Goal: Task Accomplishment & Management: Manage account settings

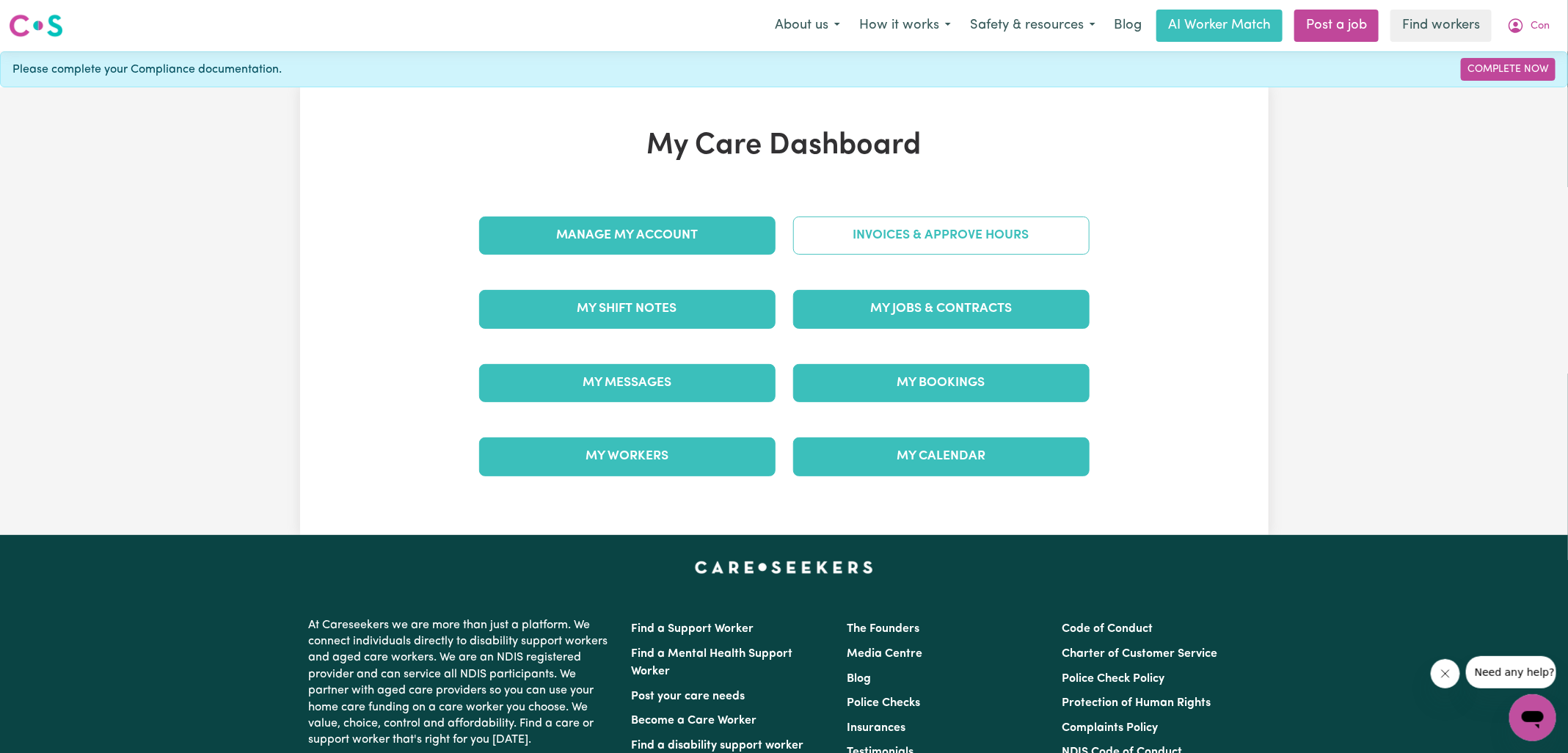
click at [799, 243] on link "Invoices & Approve Hours" at bounding box center [942, 236] width 296 height 39
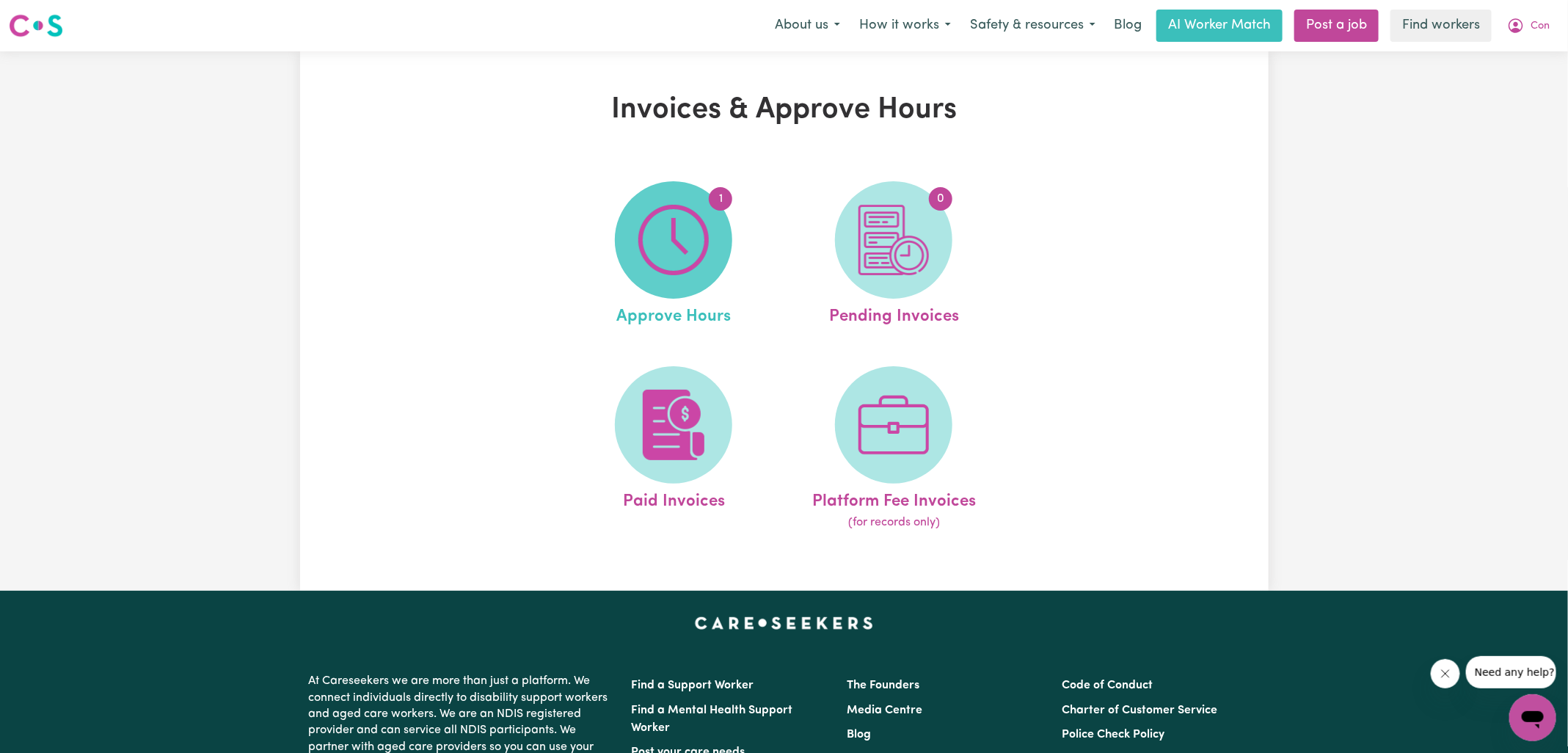
click at [679, 267] on img at bounding box center [674, 239] width 70 height 70
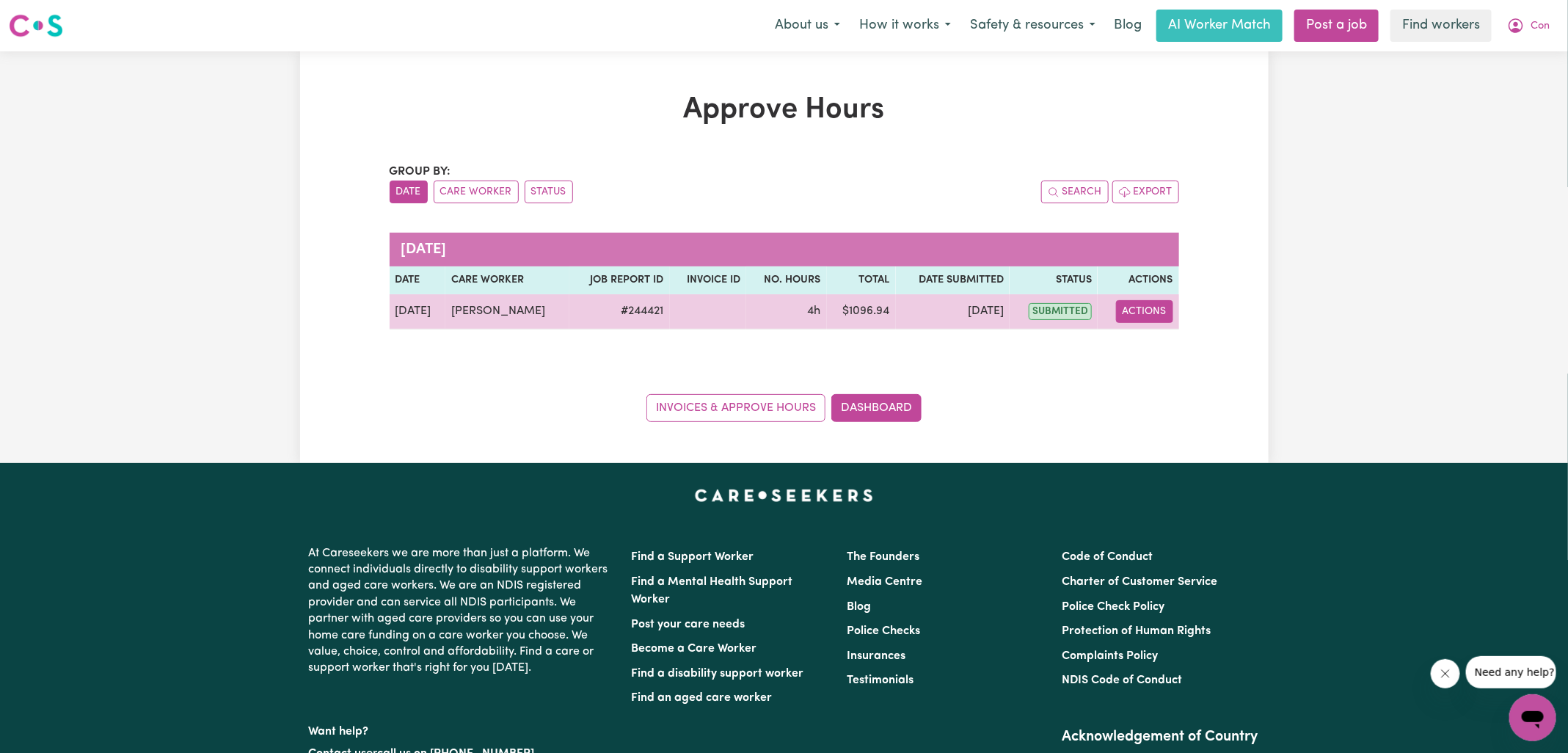
click at [1135, 310] on button "Actions" at bounding box center [1144, 311] width 57 height 23
click at [1148, 340] on link "View Job Report" at bounding box center [1180, 345] width 125 height 29
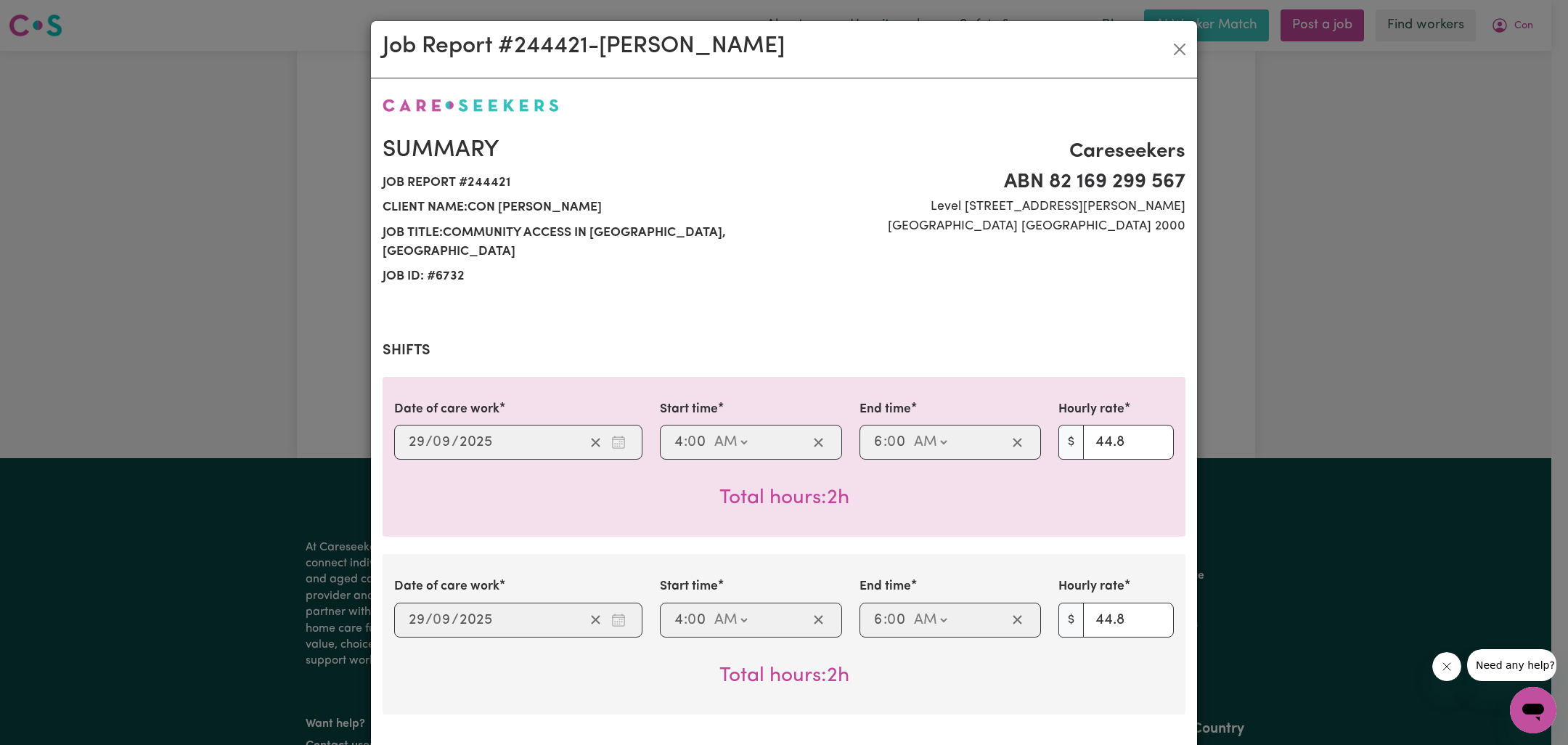
scroll to position [638, 0]
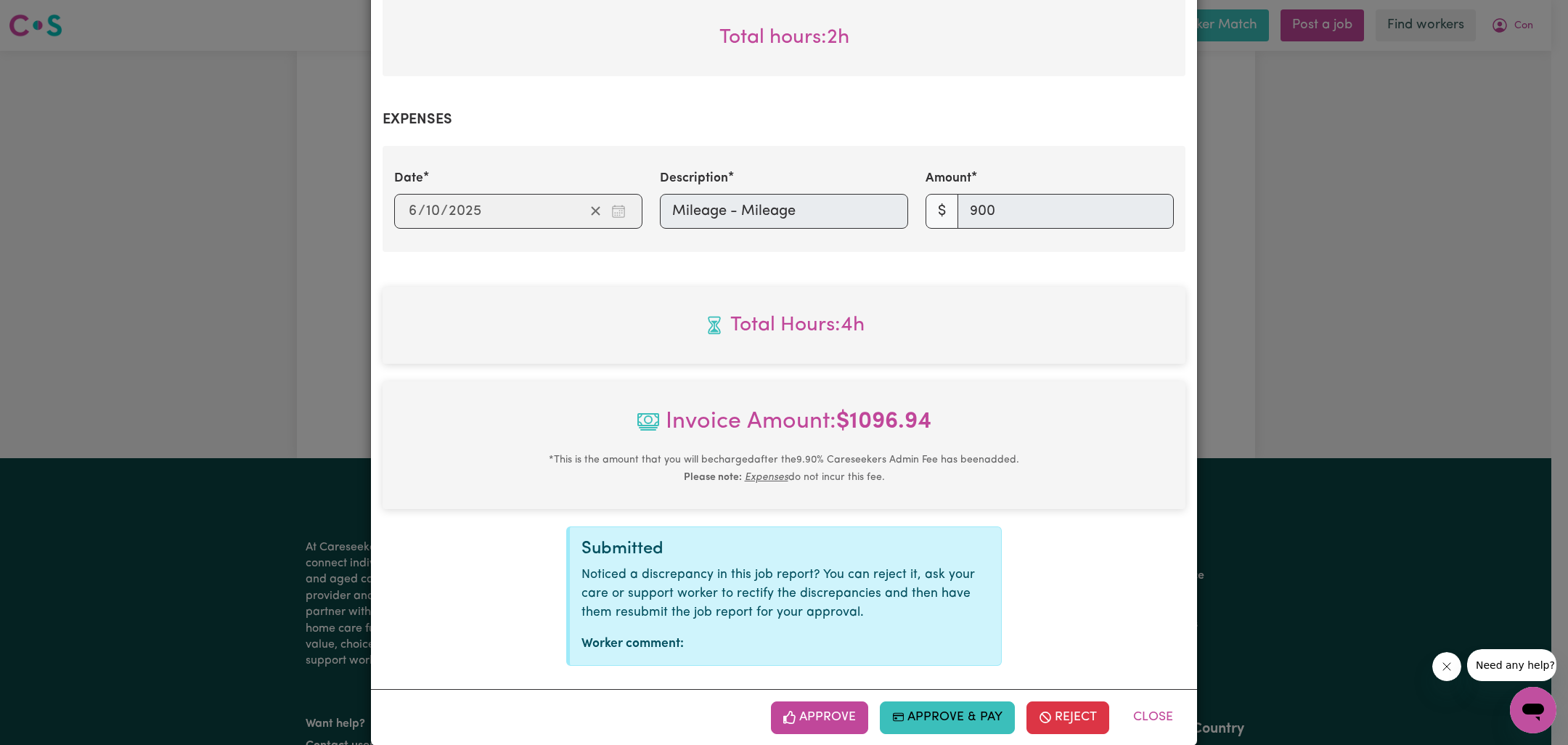
click at [1337, 307] on div "Job Report # 244421 - [PERSON_NAME] Summary Job report # 244421 Client name: Co…" at bounding box center [784, 372] width 1568 height 745
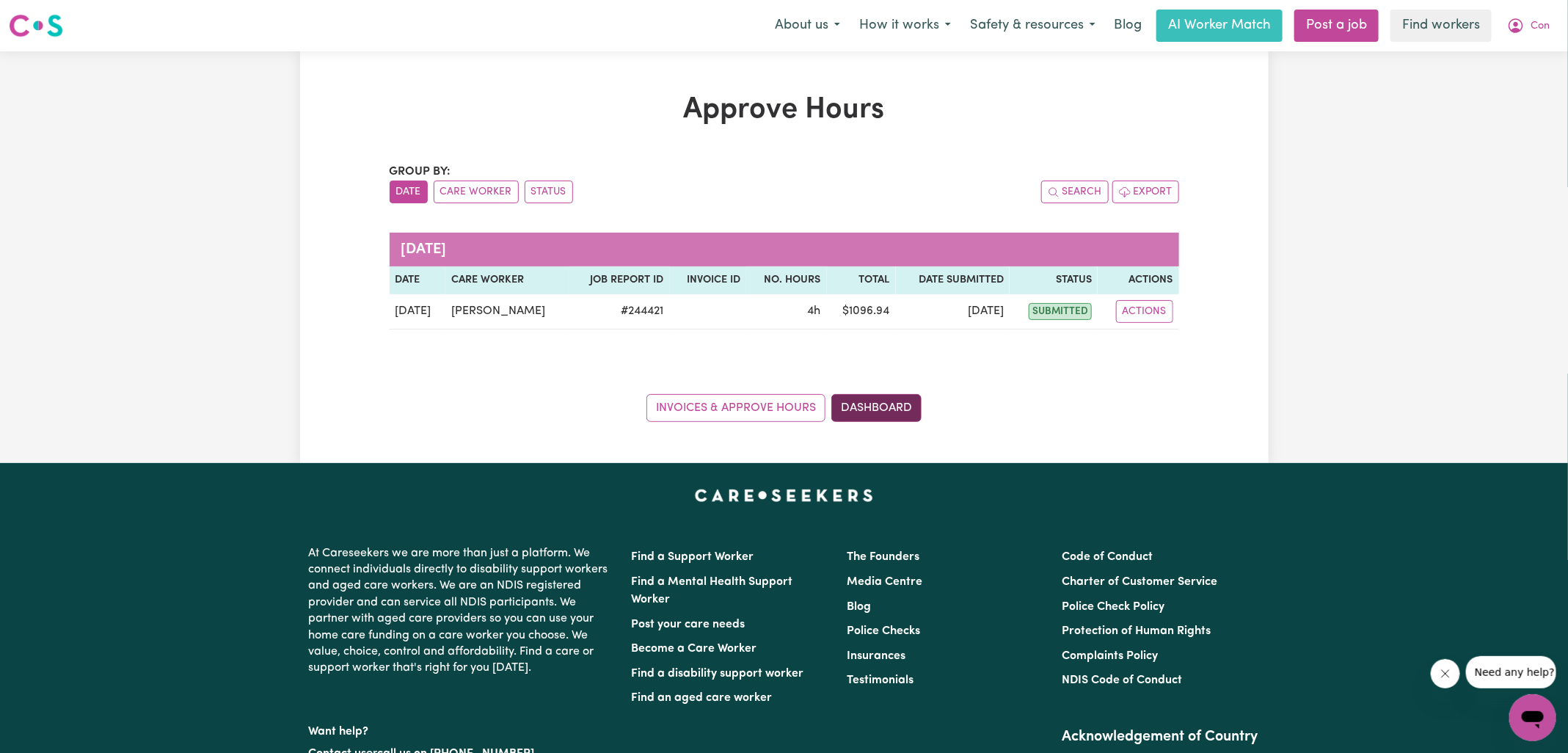
click at [910, 402] on link "Dashboard" at bounding box center [876, 408] width 90 height 28
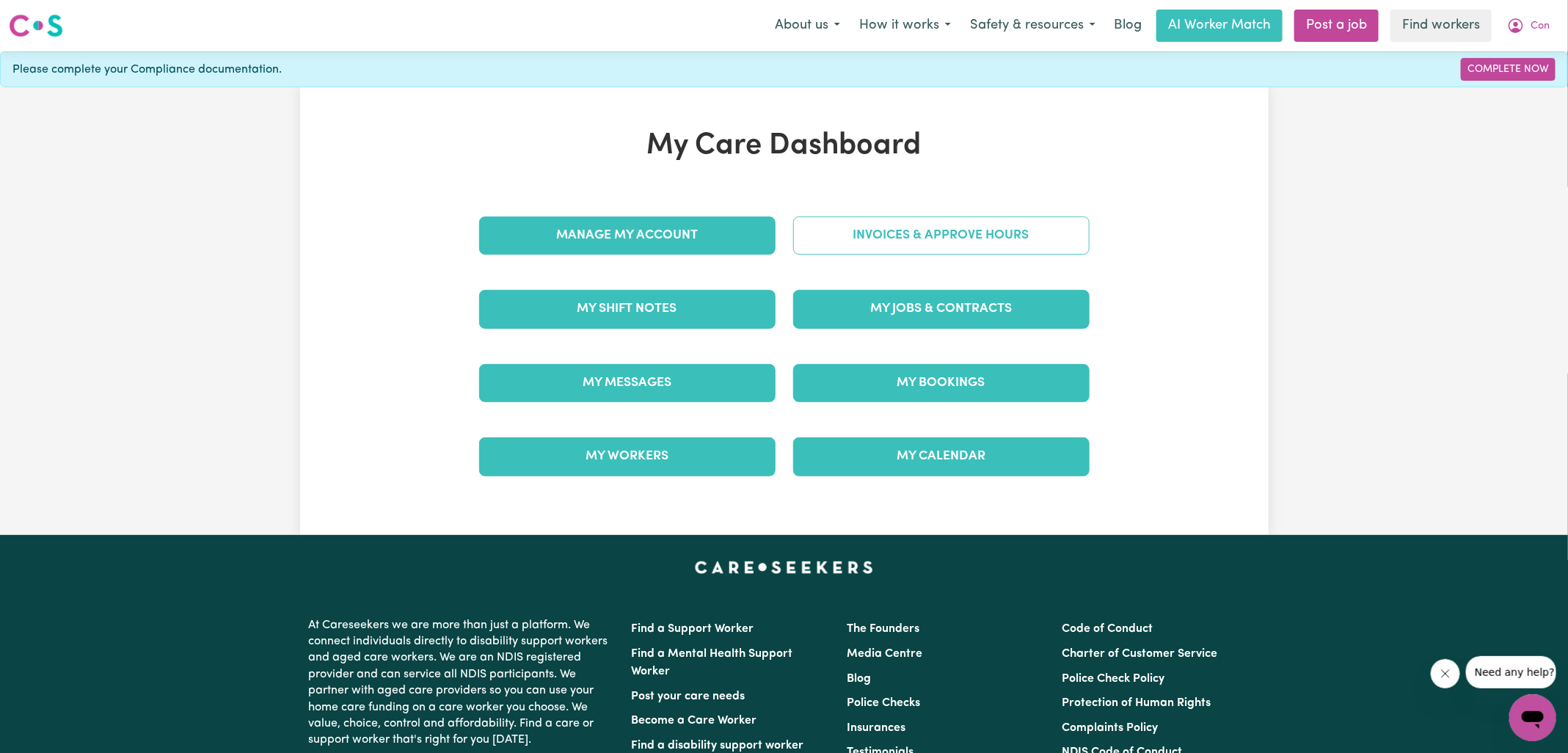
click at [880, 230] on link "Invoices & Approve Hours" at bounding box center [942, 236] width 296 height 39
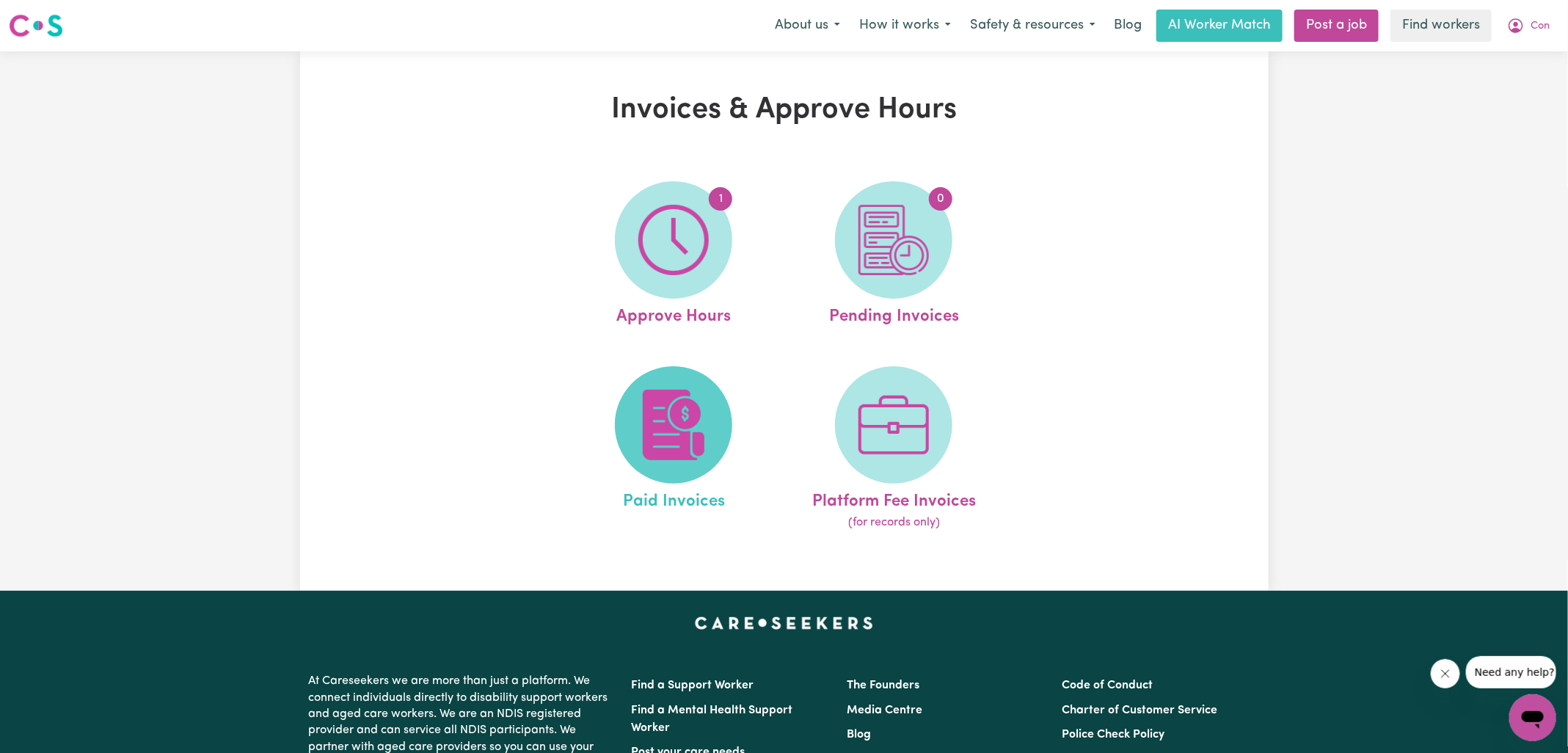
click at [705, 426] on img at bounding box center [674, 424] width 70 height 70
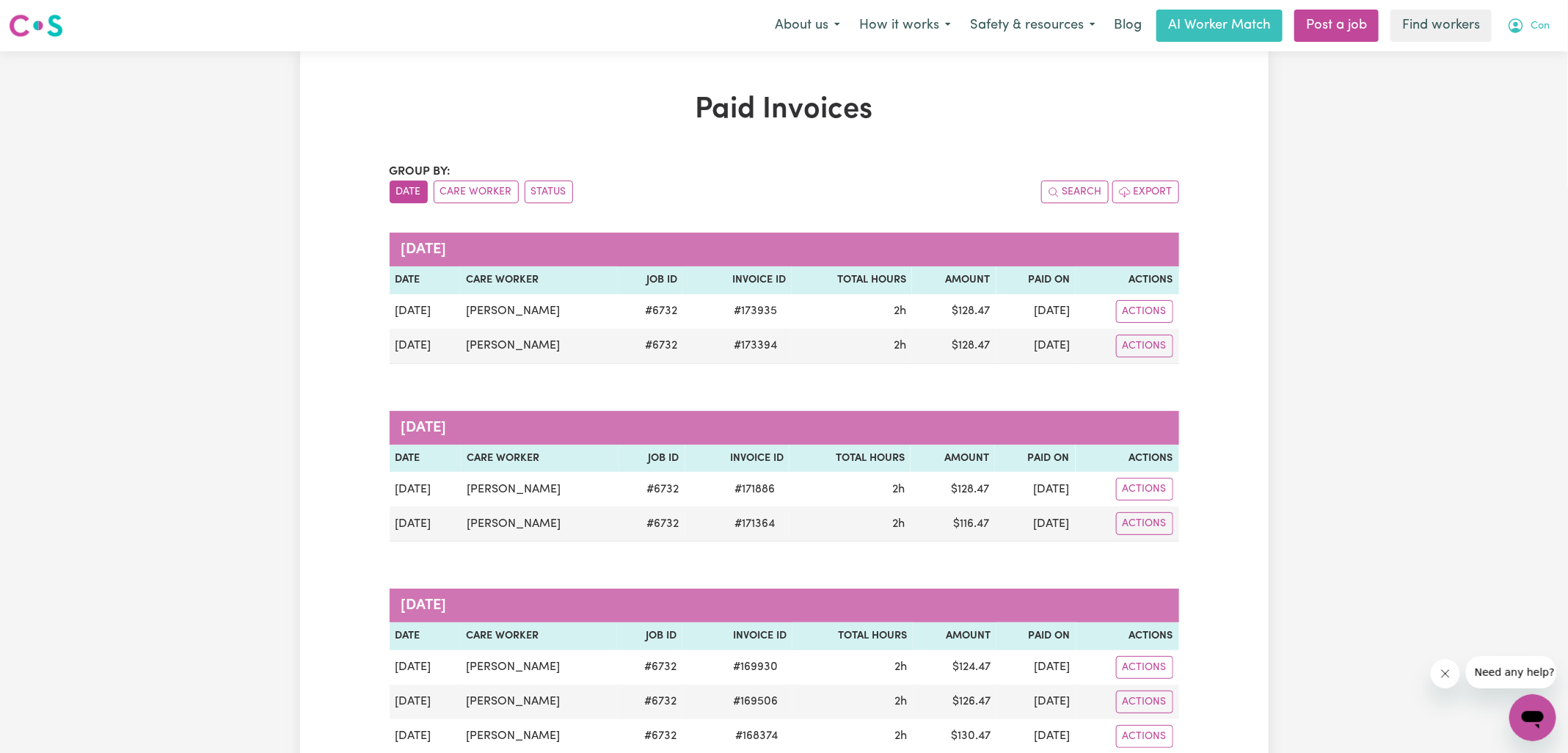
click at [1522, 23] on icon "My Account" at bounding box center [1516, 25] width 18 height 18
click at [1506, 52] on link "My Dashboard" at bounding box center [1500, 57] width 116 height 28
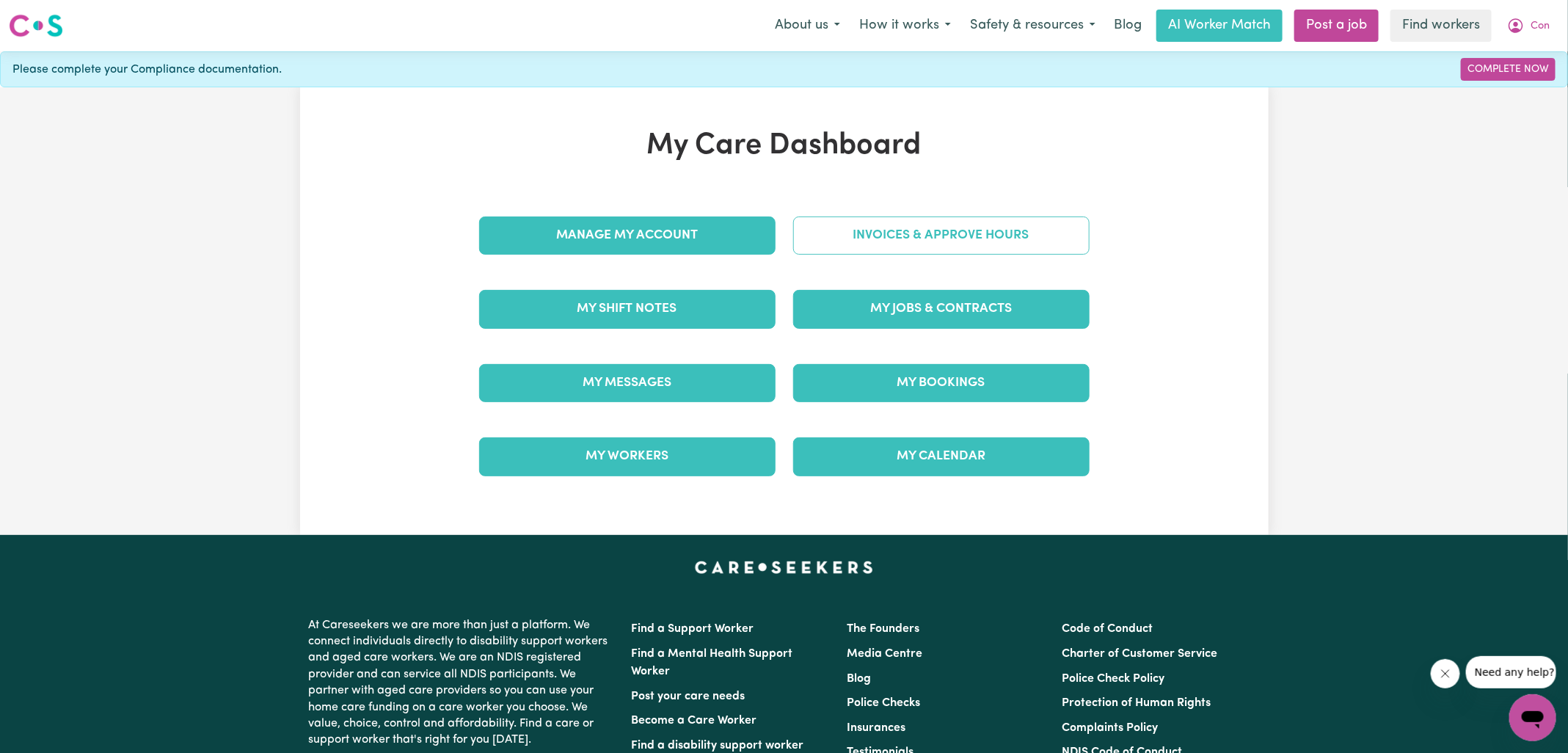
click at [905, 237] on link "Invoices & Approve Hours" at bounding box center [942, 236] width 296 height 39
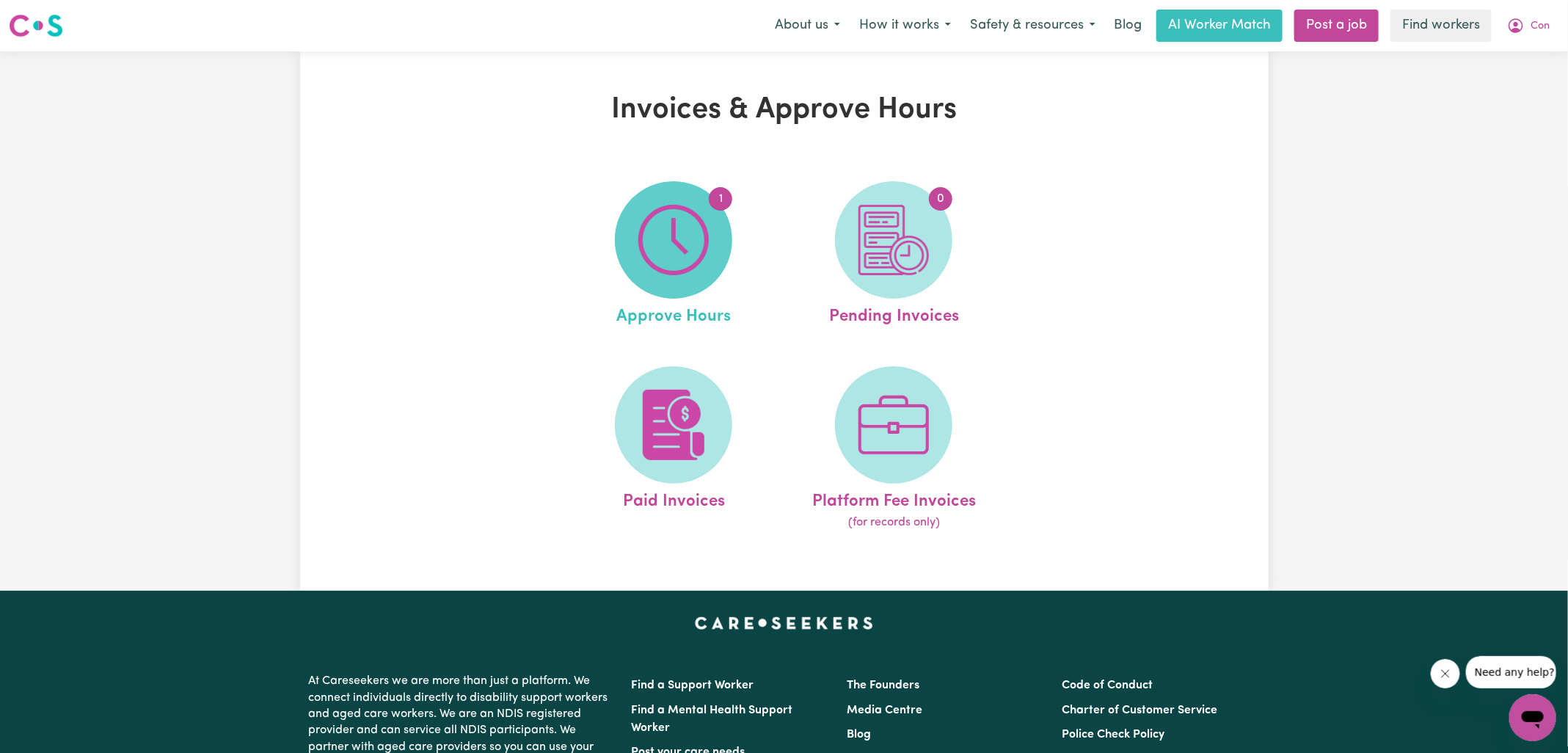
click at [650, 275] on span "1" at bounding box center [674, 240] width 118 height 117
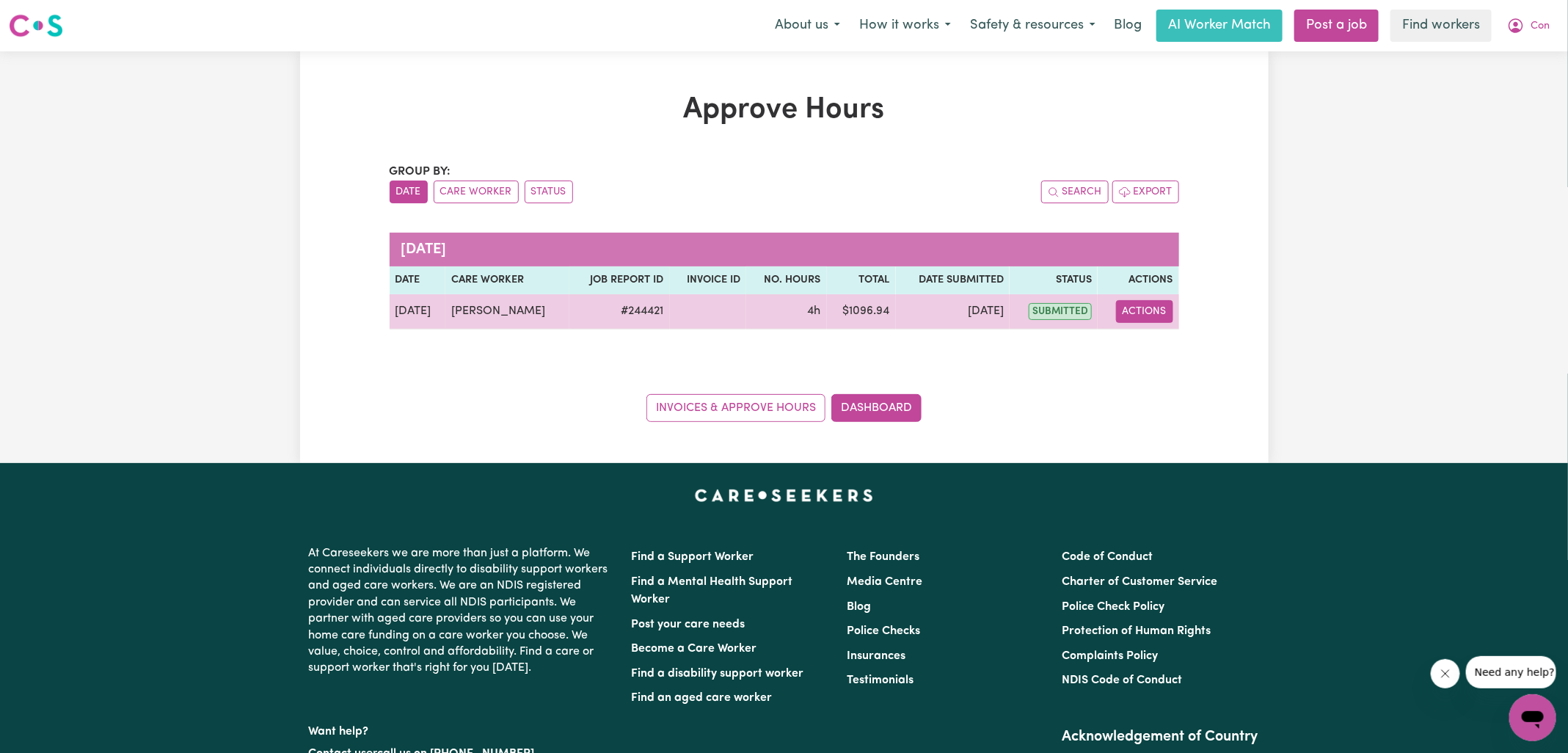
click at [1162, 311] on button "Actions" at bounding box center [1144, 311] width 57 height 23
click at [1163, 335] on link "View Job Report" at bounding box center [1180, 345] width 125 height 29
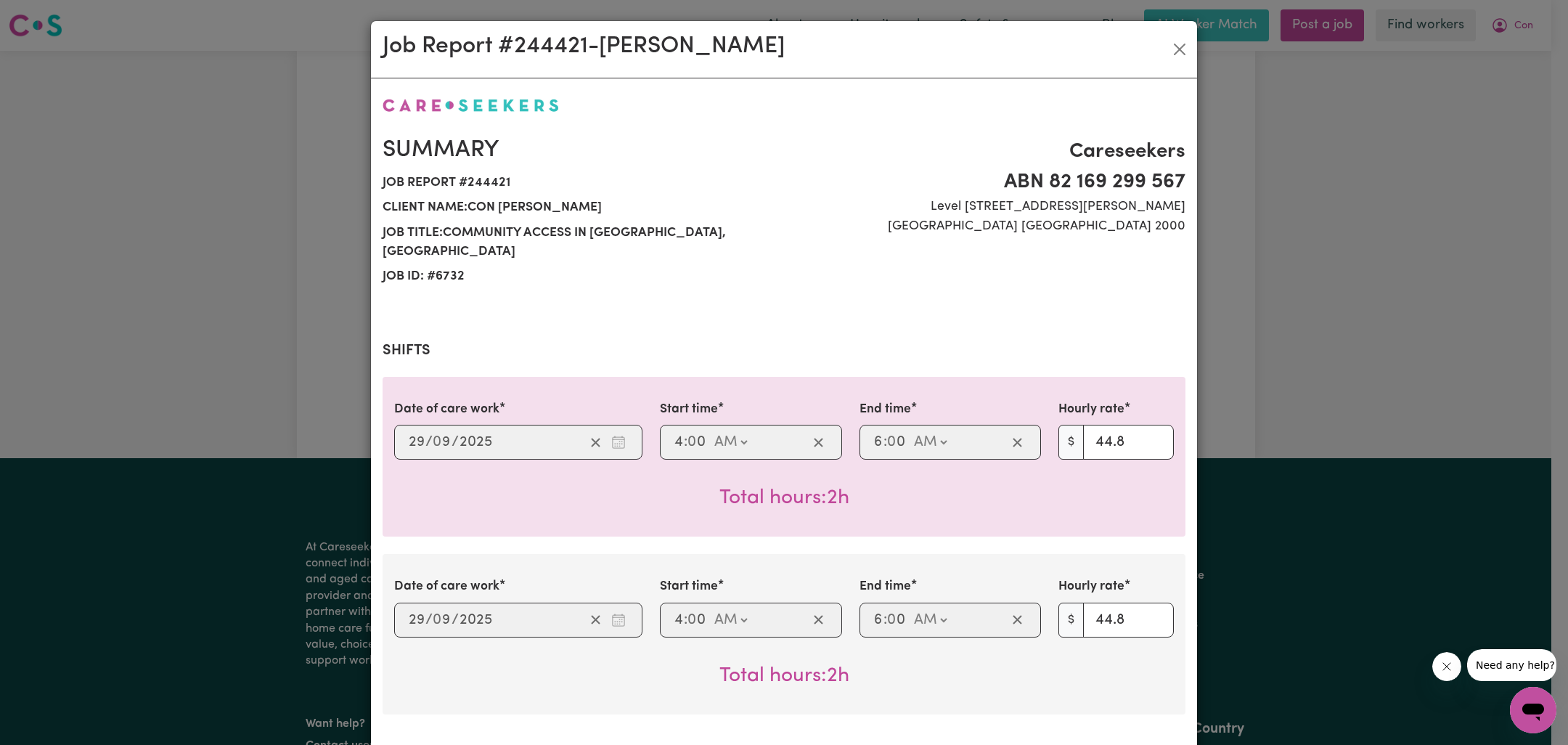
scroll to position [638, 0]
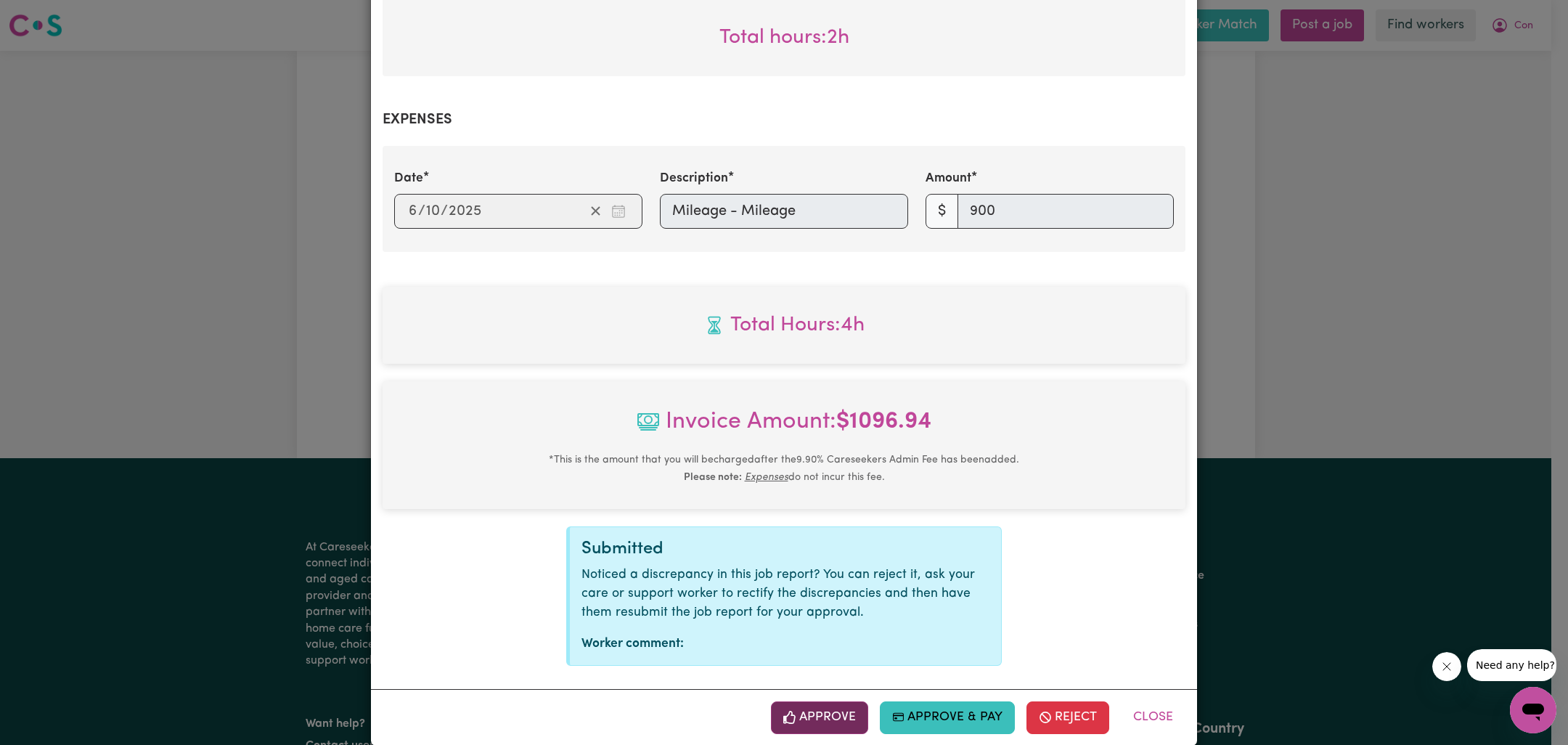
click at [820, 701] on button "Approve" at bounding box center [820, 716] width 97 height 32
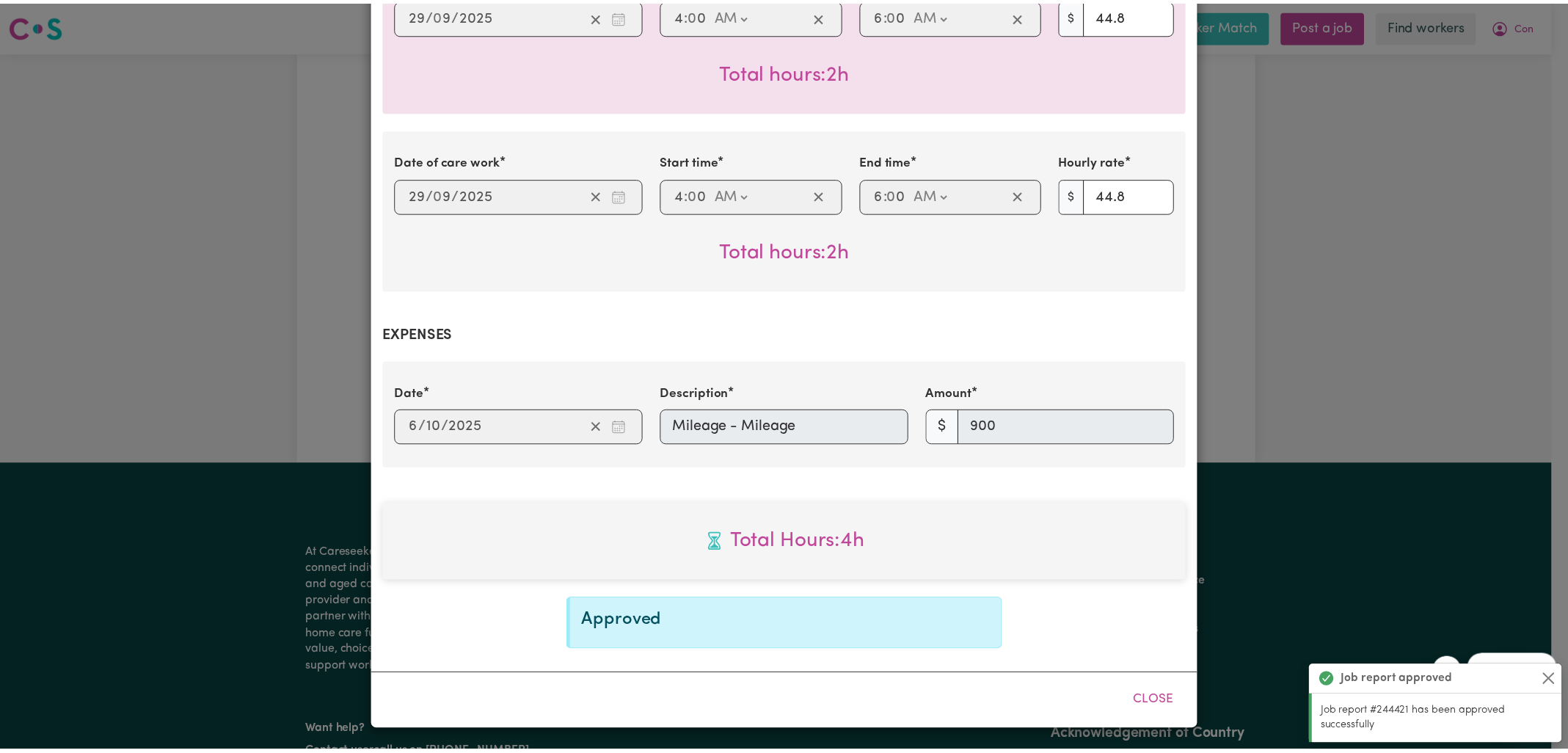
scroll to position [409, 0]
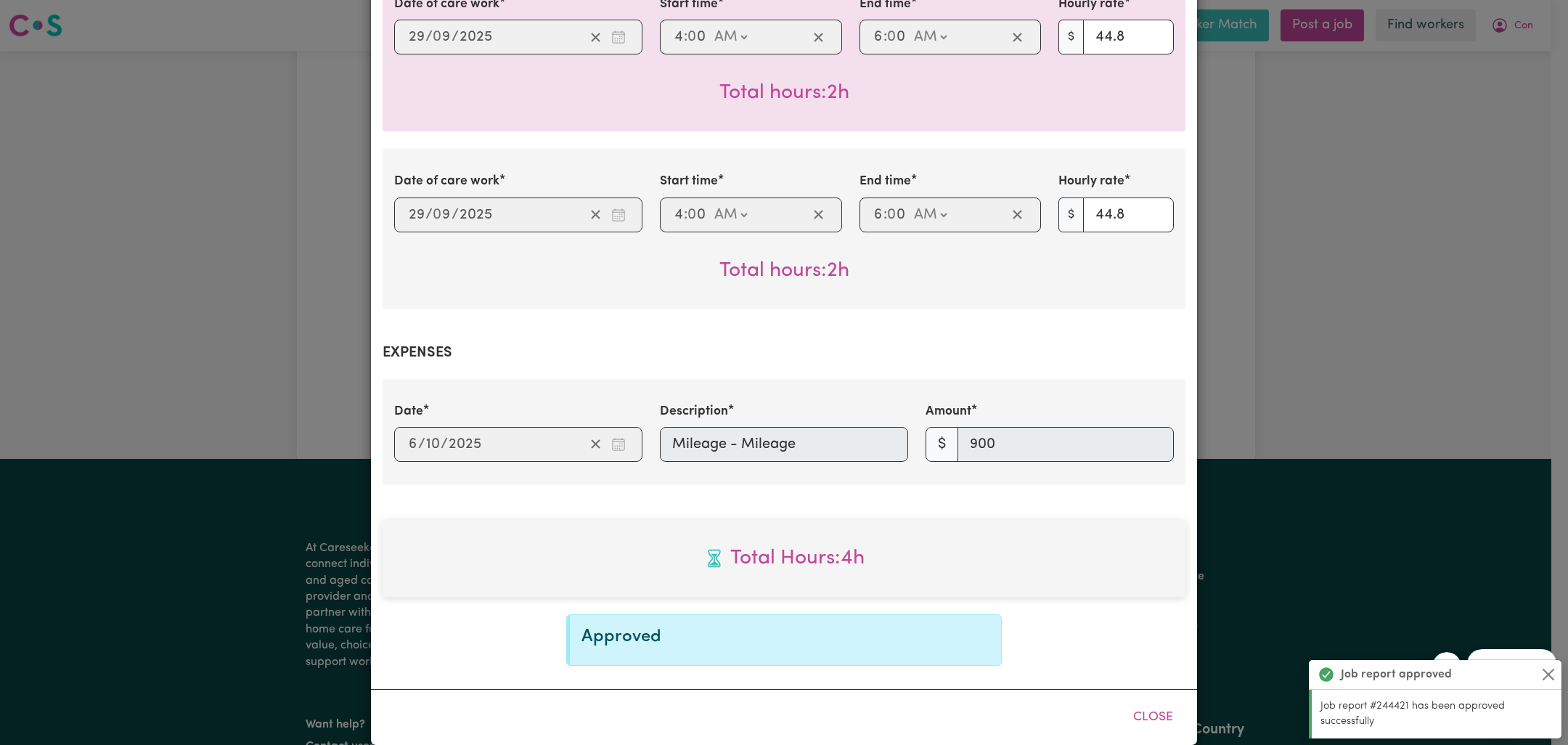
click at [1382, 138] on div "Job Report # 244421 - [PERSON_NAME] Summary Job report # 244421 Client name: Co…" at bounding box center [784, 372] width 1568 height 745
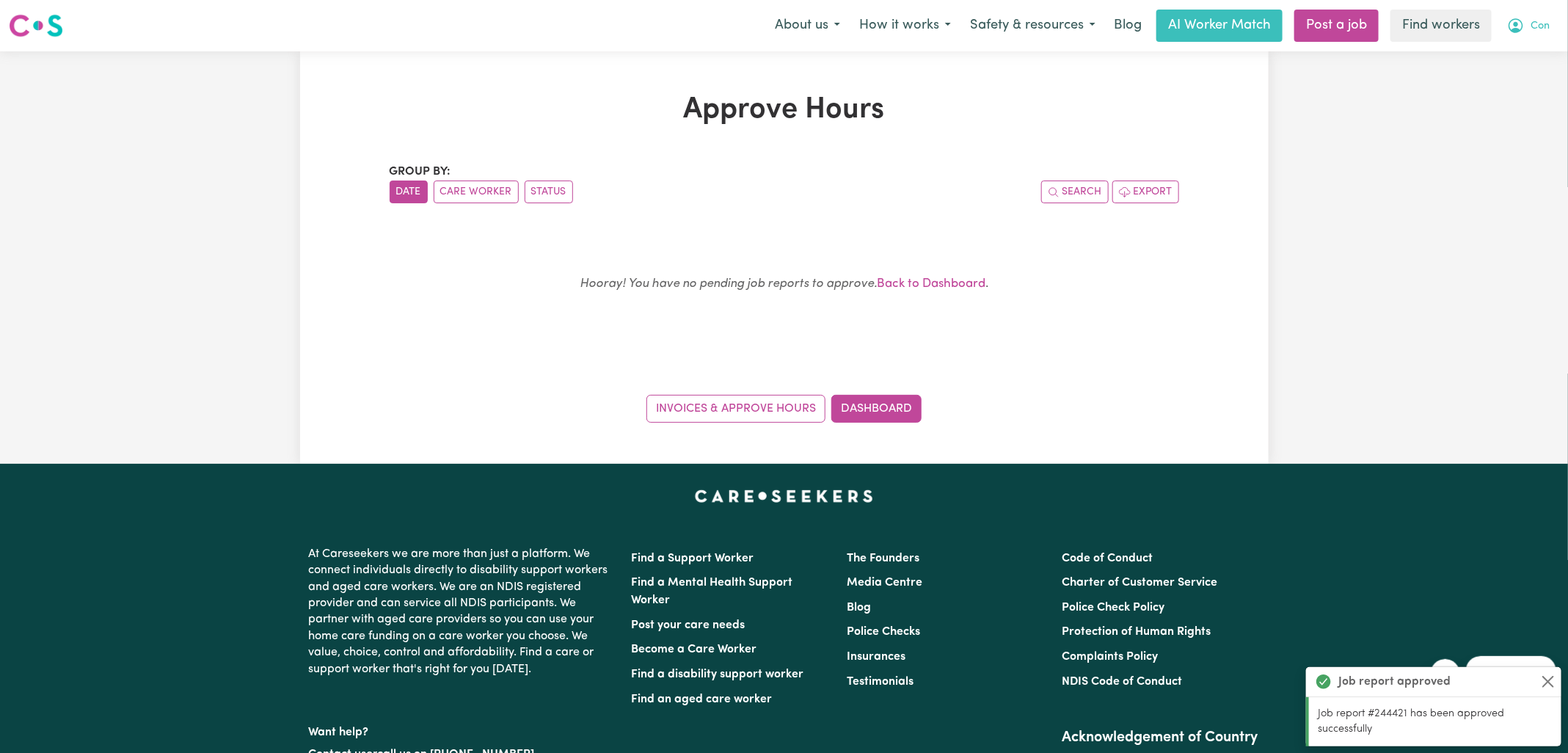
click at [1517, 36] on button "Con" at bounding box center [1529, 25] width 61 height 31
click at [1511, 85] on link "Logout" at bounding box center [1500, 84] width 116 height 28
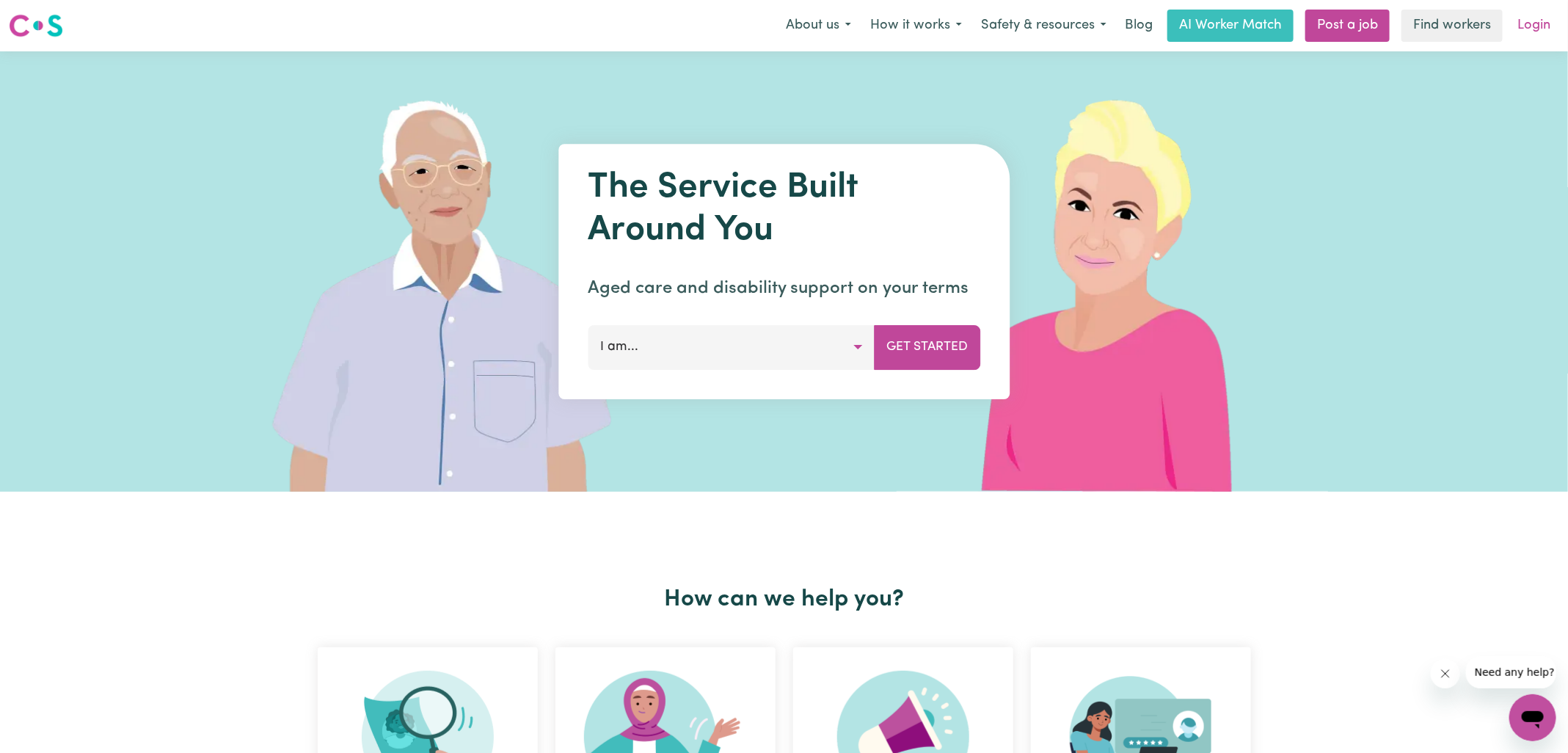
click at [1532, 22] on link "Login" at bounding box center [1535, 25] width 51 height 32
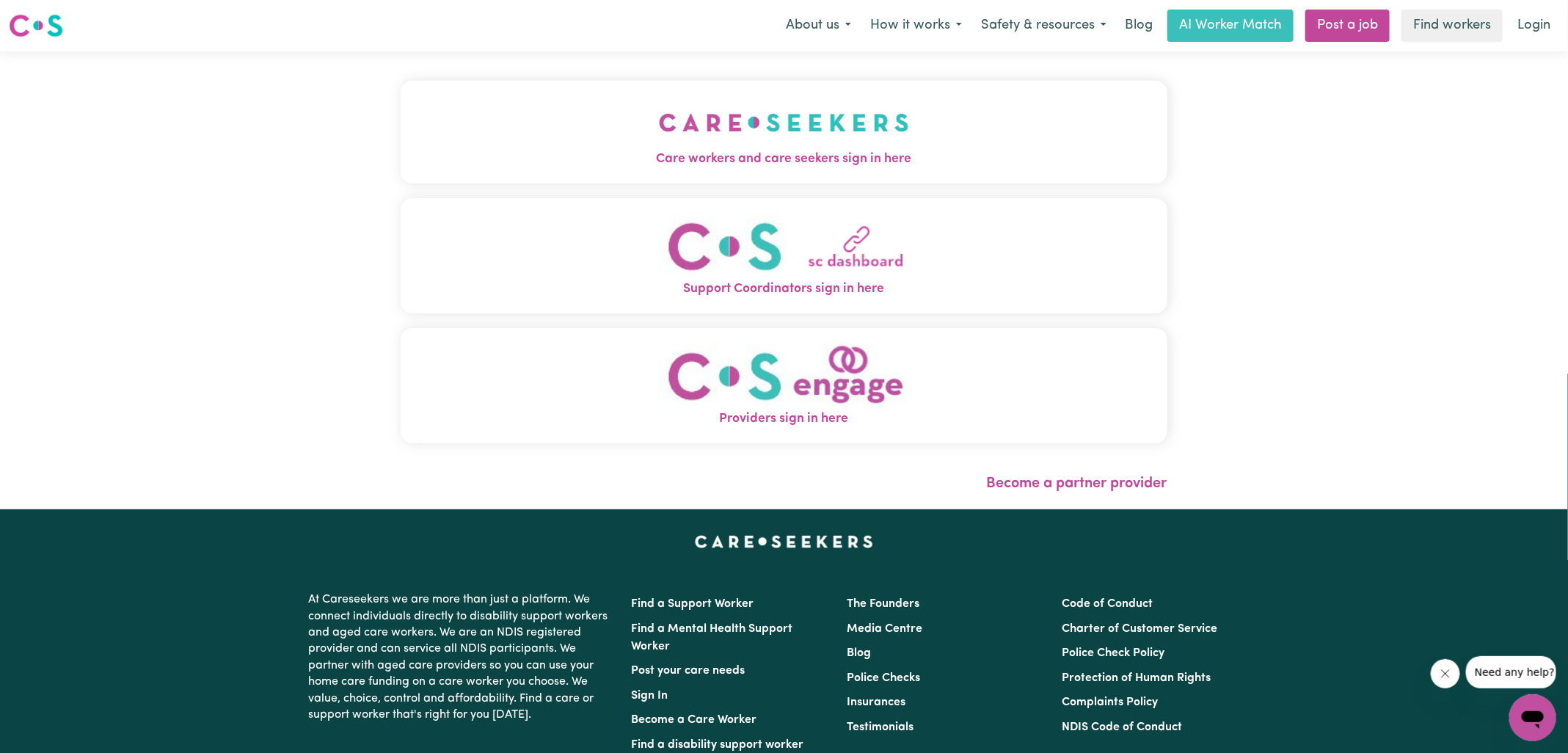
click at [473, 163] on span "Care workers and care seekers sign in here" at bounding box center [784, 160] width 767 height 19
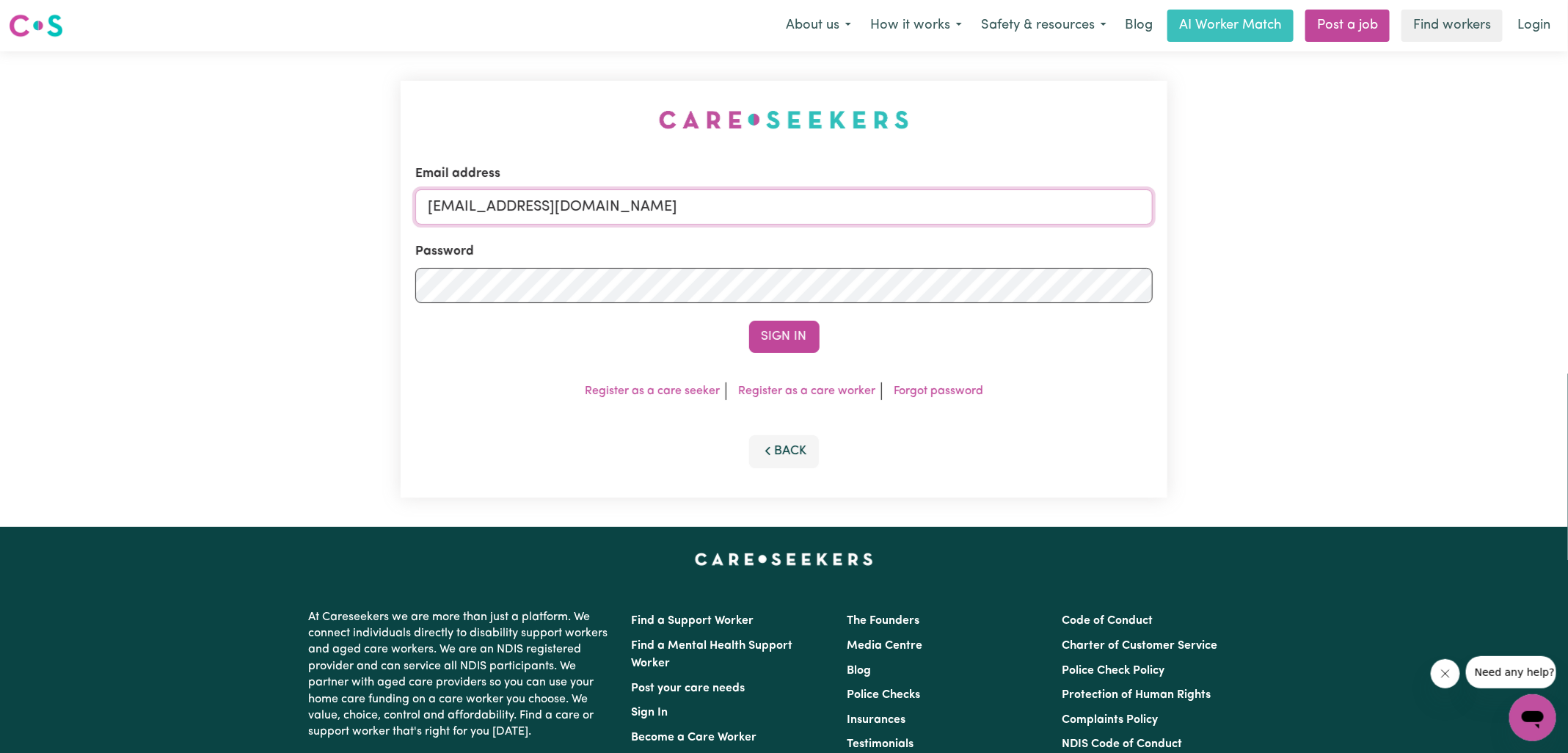
drag, startPoint x: 518, startPoint y: 205, endPoint x: 1001, endPoint y: 203, distance: 483.0
click at [1001, 203] on input "[EMAIL_ADDRESS][DOMAIN_NAME]" at bounding box center [784, 207] width 738 height 35
paste input "MaryDeJoodtHCK"
type input "[EMAIL_ADDRESS][DOMAIN_NAME]"
click at [832, 131] on div "Email address [EMAIL_ADDRESS][DOMAIN_NAME] Password Sign In Register as a care …" at bounding box center [784, 288] width 767 height 416
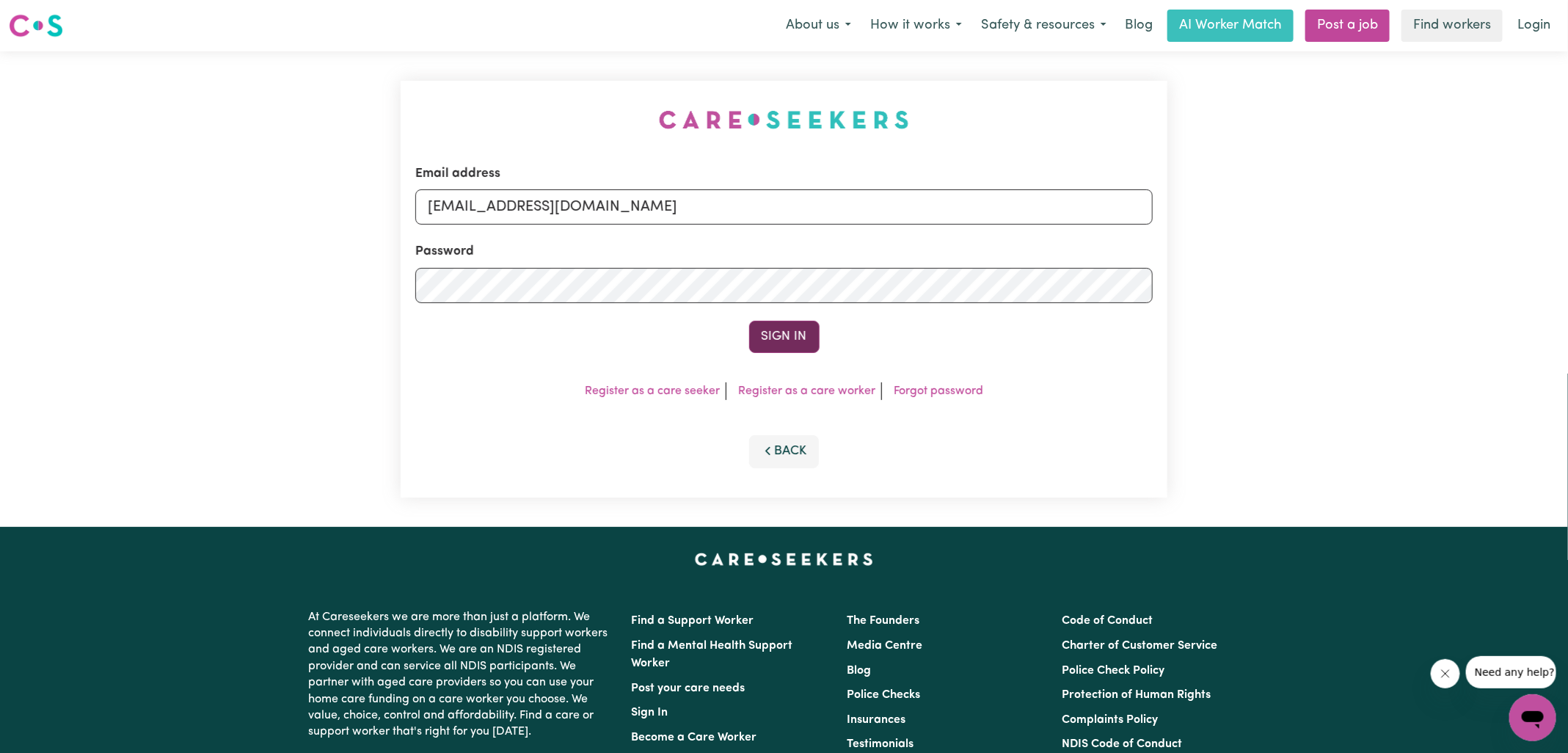
click at [792, 336] on button "Sign In" at bounding box center [784, 337] width 70 height 32
